Goal: Navigation & Orientation: Find specific page/section

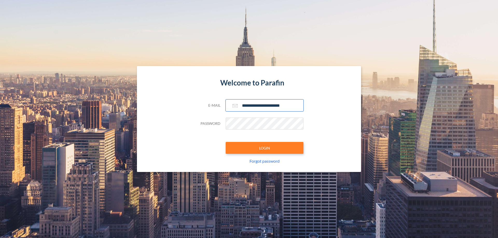
type input "**********"
click at [265, 148] on button "LOGIN" at bounding box center [265, 148] width 78 height 12
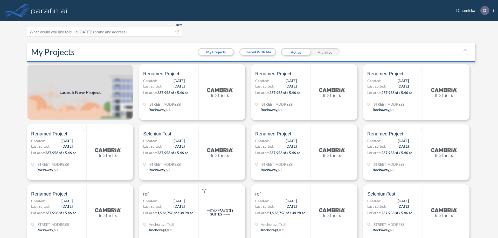
scroll to position [1, 0]
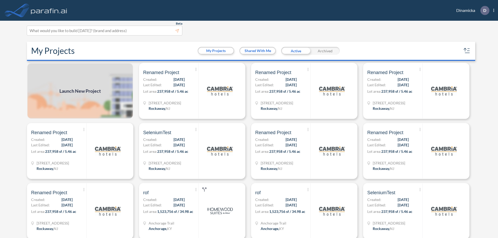
click at [325, 51] on div "Archived" at bounding box center [325, 51] width 29 height 8
